Goal: Register for event/course

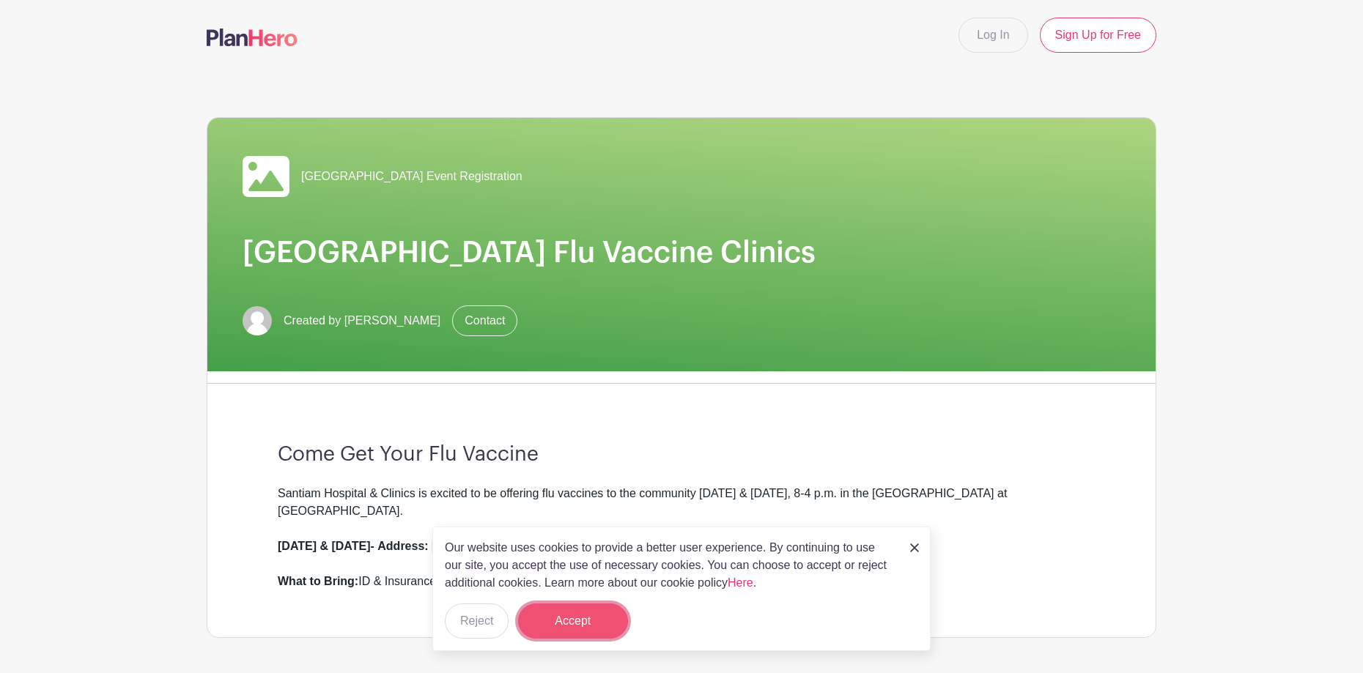
click at [593, 625] on button "Accept" at bounding box center [573, 621] width 110 height 35
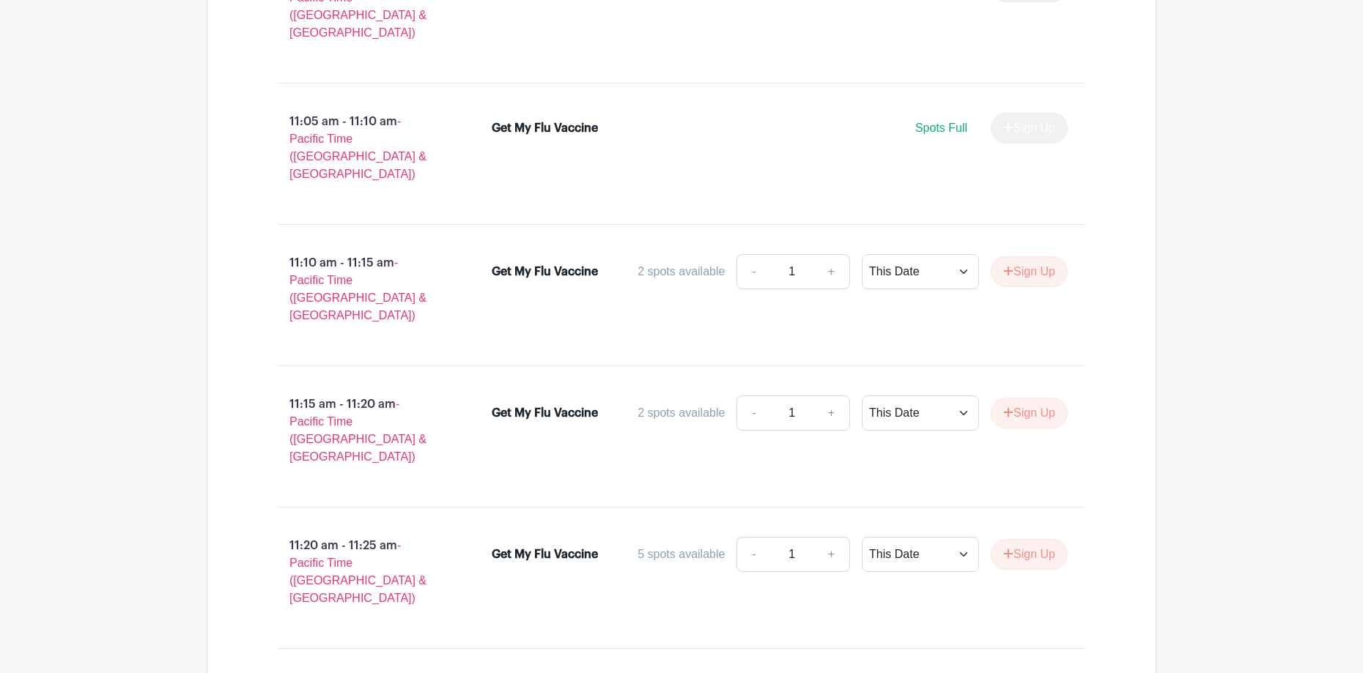
scroll to position [6107, 0]
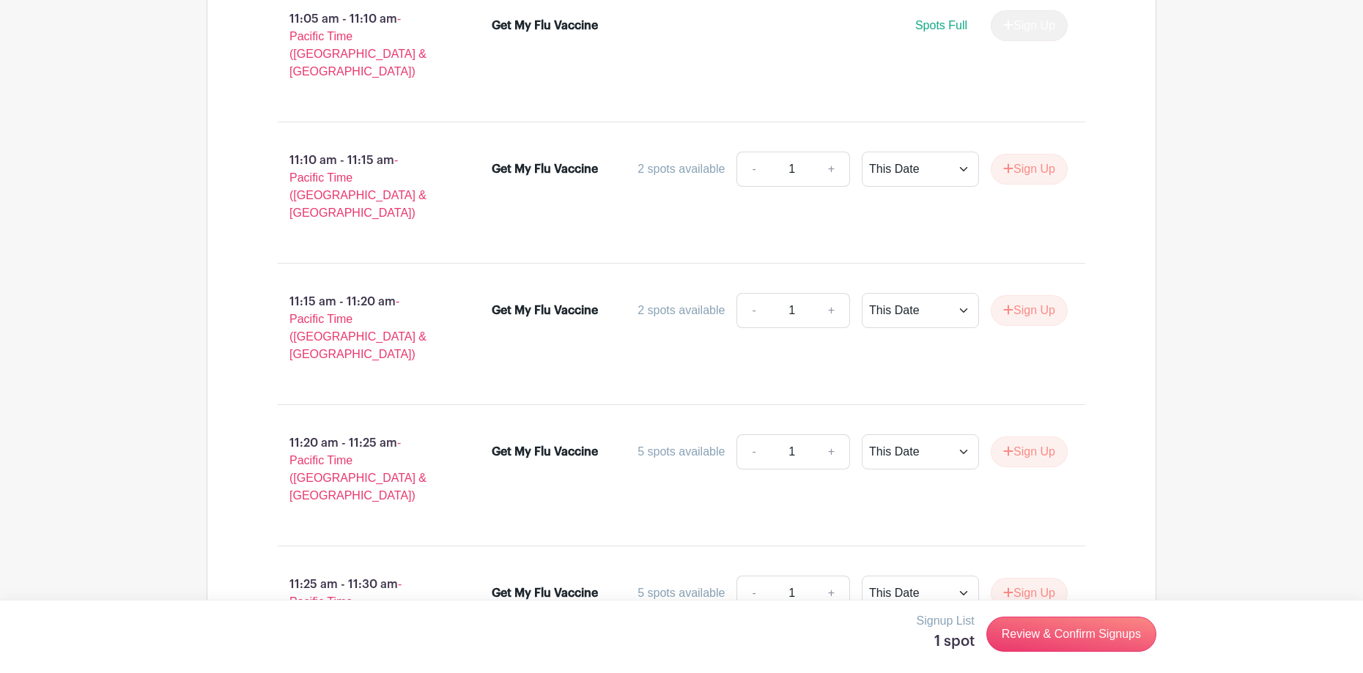
scroll to position [6327, 0]
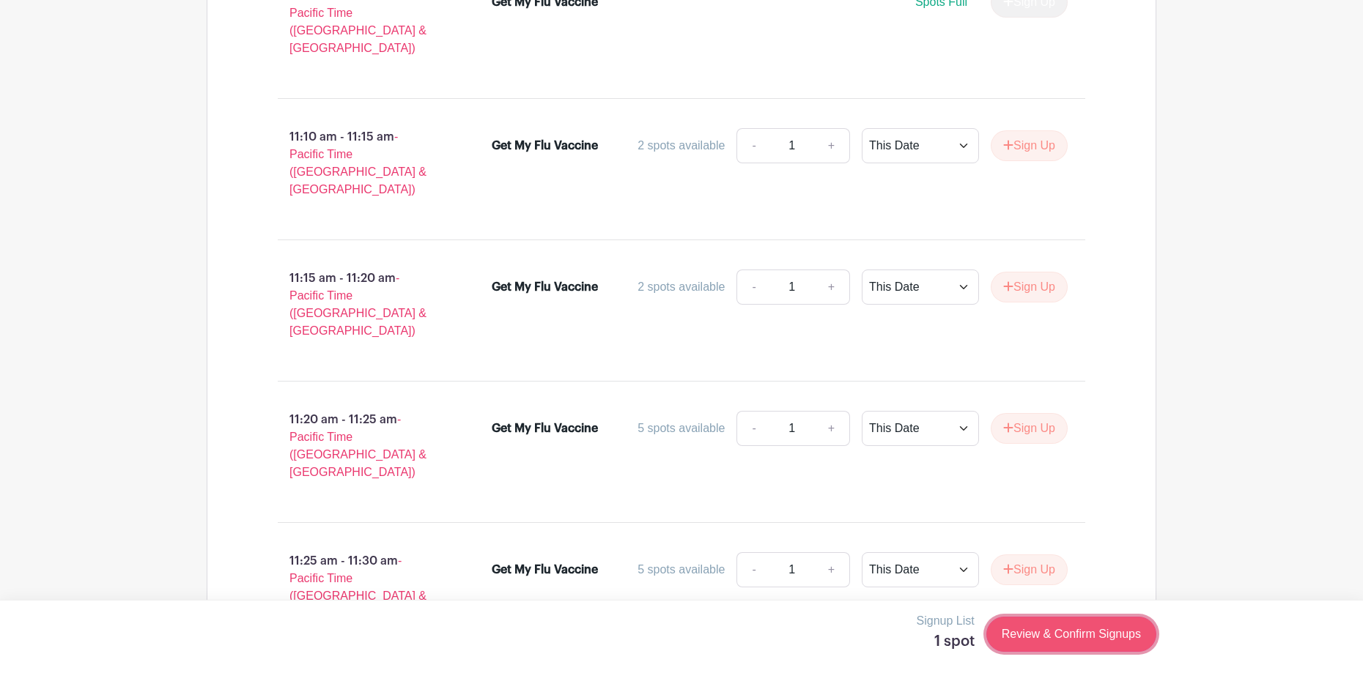
click at [1049, 635] on link "Review & Confirm Signups" at bounding box center [1071, 634] width 170 height 35
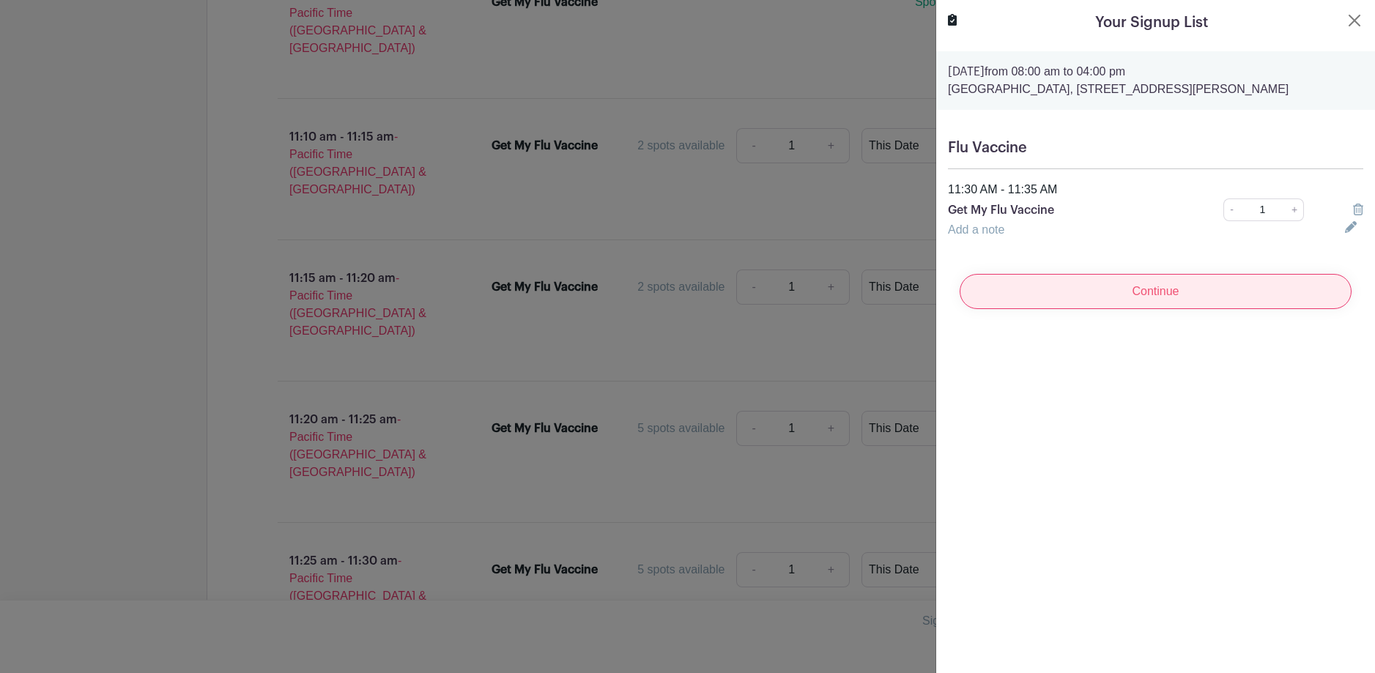
click at [1156, 309] on input "Continue" at bounding box center [1156, 291] width 392 height 35
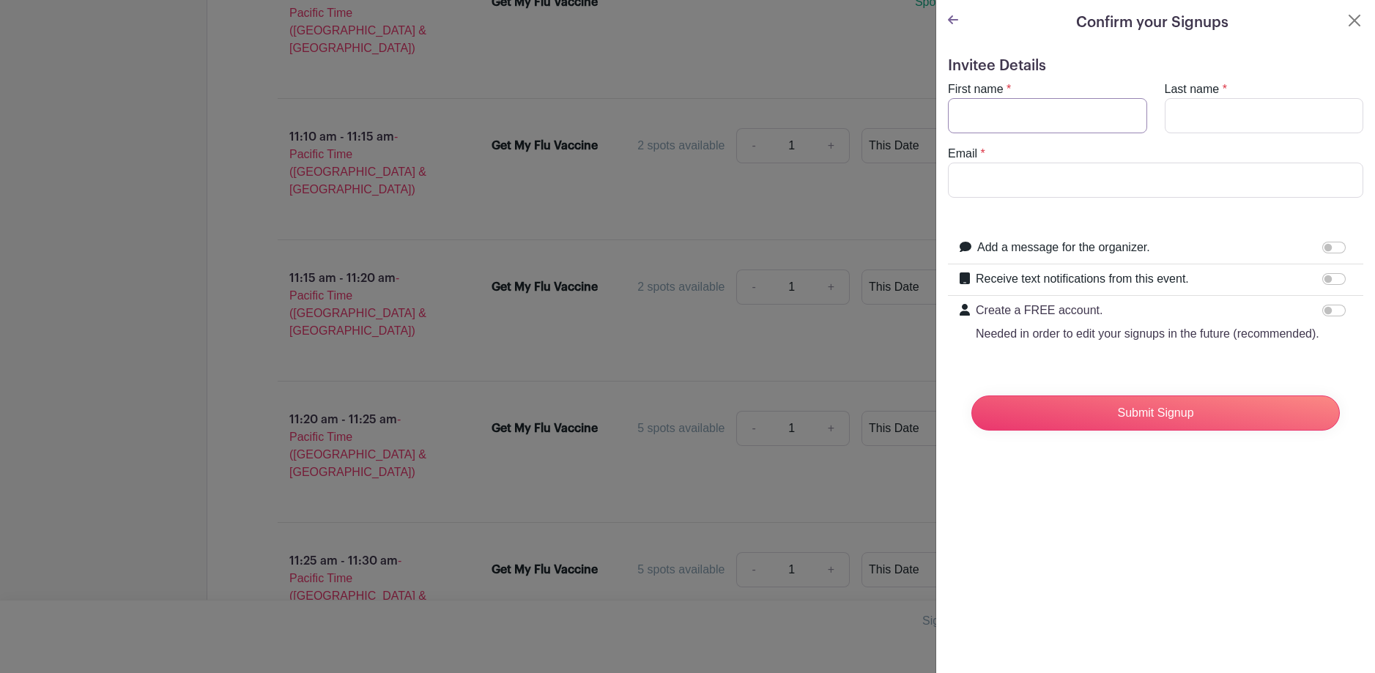
click at [1027, 125] on input "First name" at bounding box center [1047, 115] width 199 height 35
type input "[PERSON_NAME]"
click at [1165, 111] on input "Last name" at bounding box center [1264, 115] width 199 height 35
type input "[PERSON_NAME]"
click at [1040, 182] on input "Email" at bounding box center [1155, 180] width 415 height 35
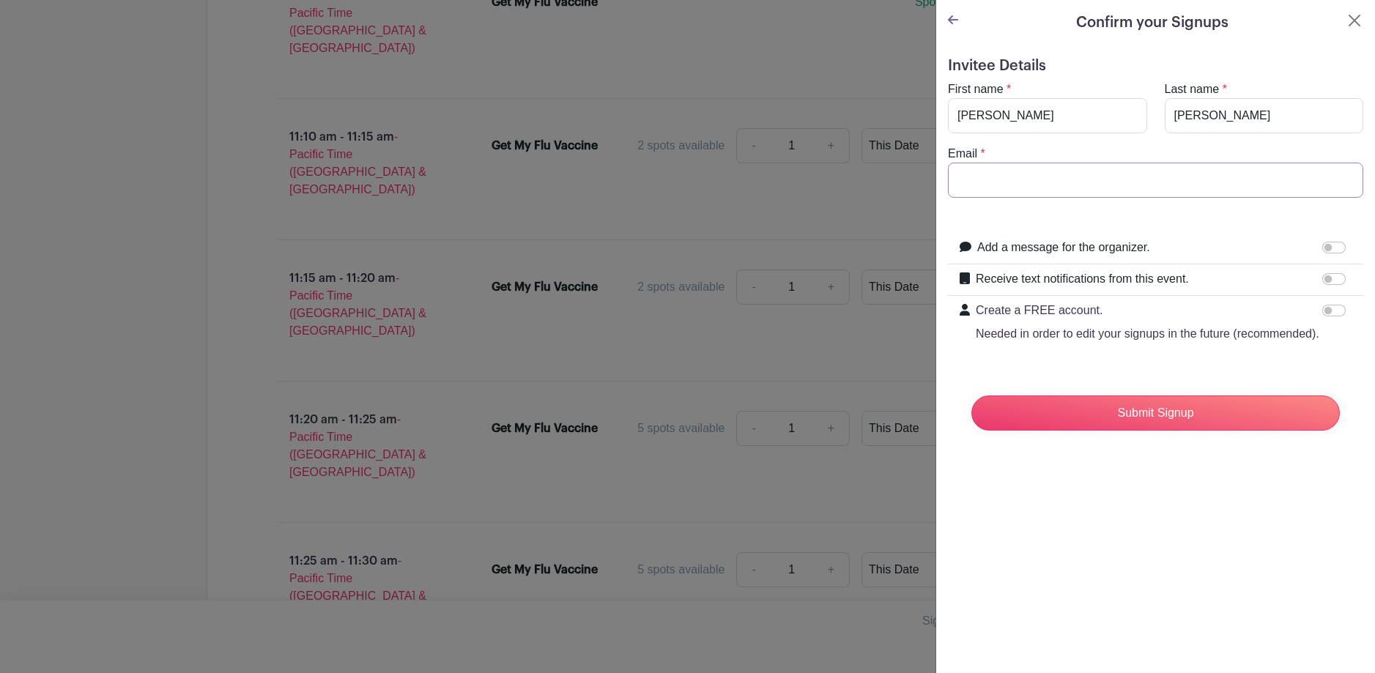
click at [963, 181] on input "Email" at bounding box center [1155, 180] width 415 height 35
type input "[EMAIL_ADDRESS][DOMAIN_NAME]"
click at [1207, 425] on input "Submit Signup" at bounding box center [1156, 413] width 369 height 35
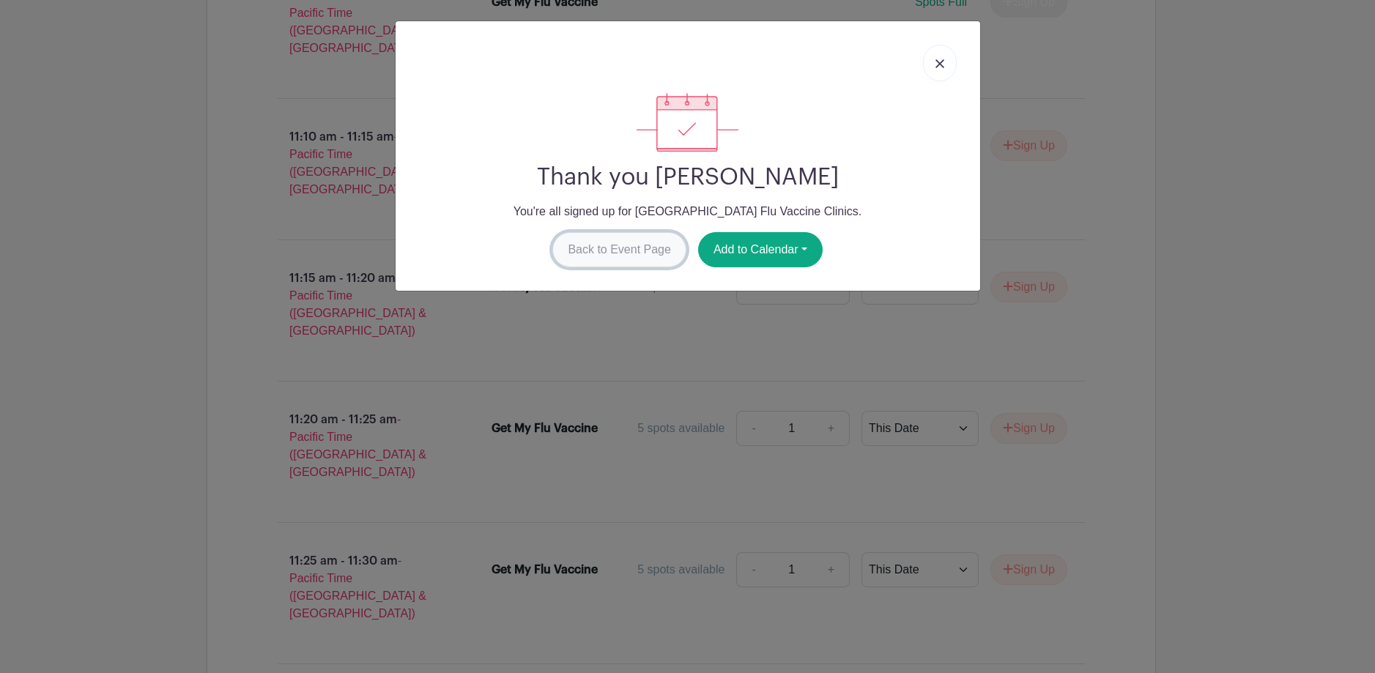
click at [672, 254] on link "Back to Event Page" at bounding box center [619, 249] width 134 height 35
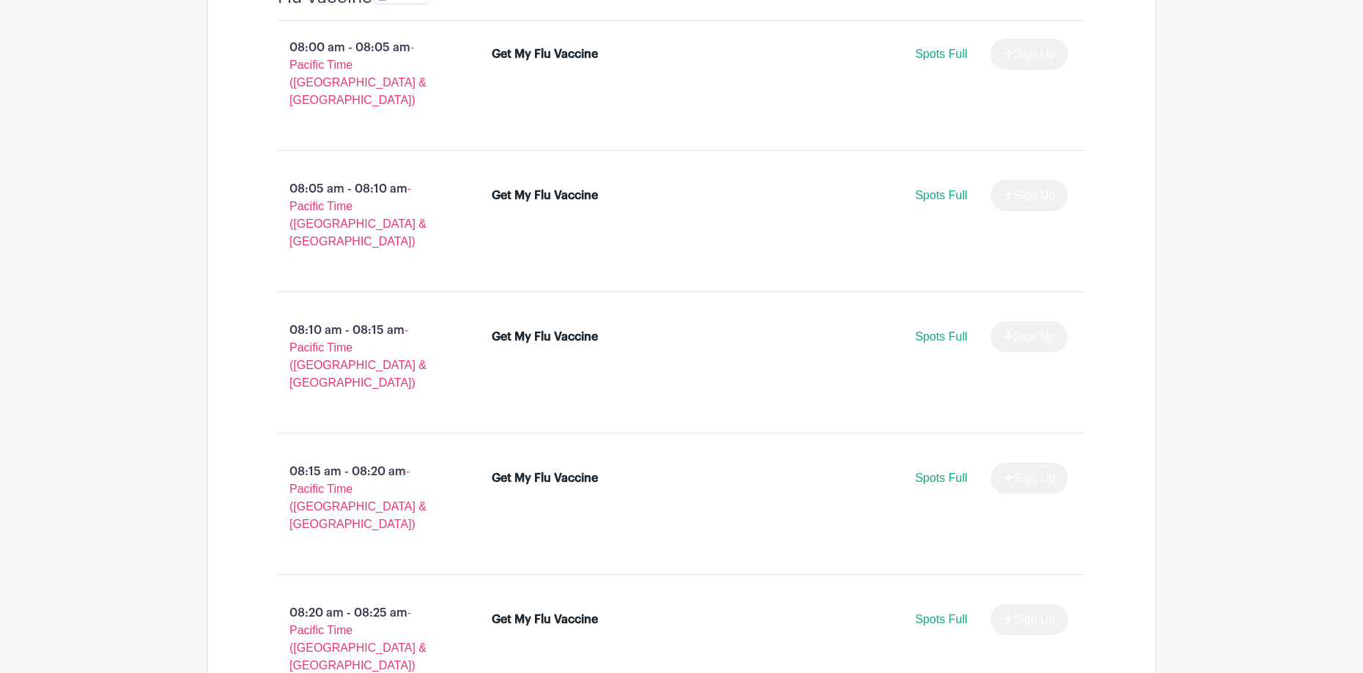
scroll to position [758, 0]
